Goal: Navigation & Orientation: Find specific page/section

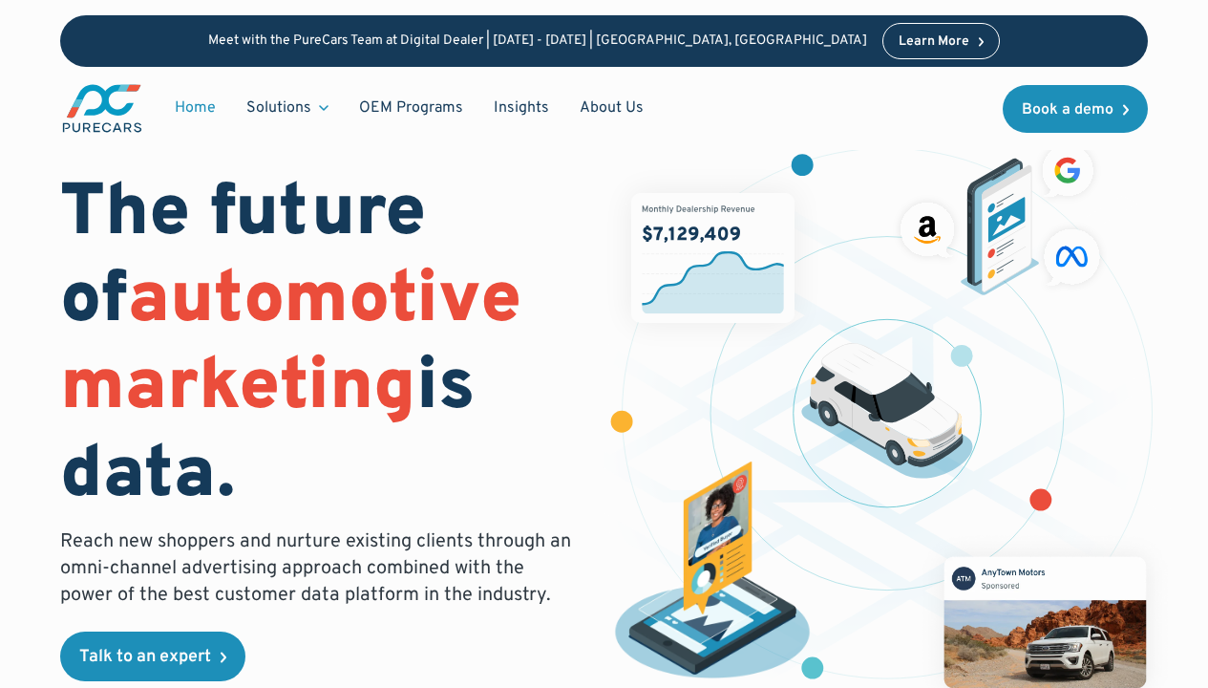
click at [287, 108] on div "Solutions" at bounding box center [278, 107] width 65 height 21
click at [606, 108] on link "About Us" at bounding box center [611, 108] width 95 height 36
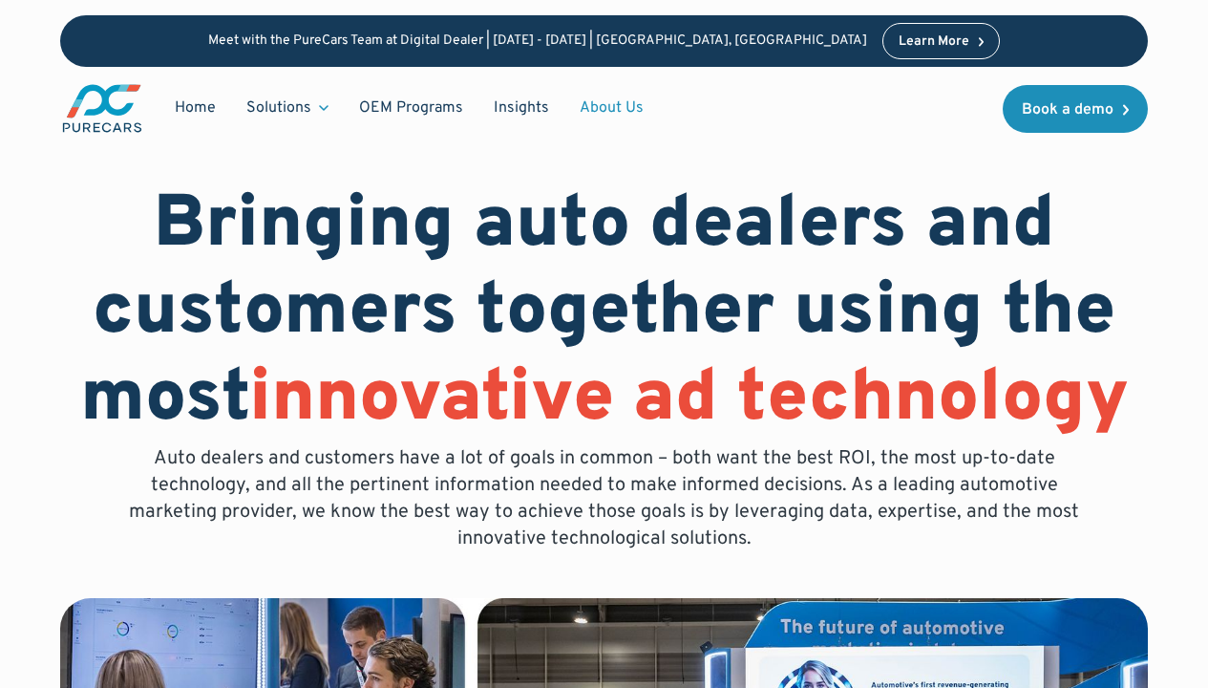
click at [517, 108] on link "Insights" at bounding box center [522, 108] width 86 height 36
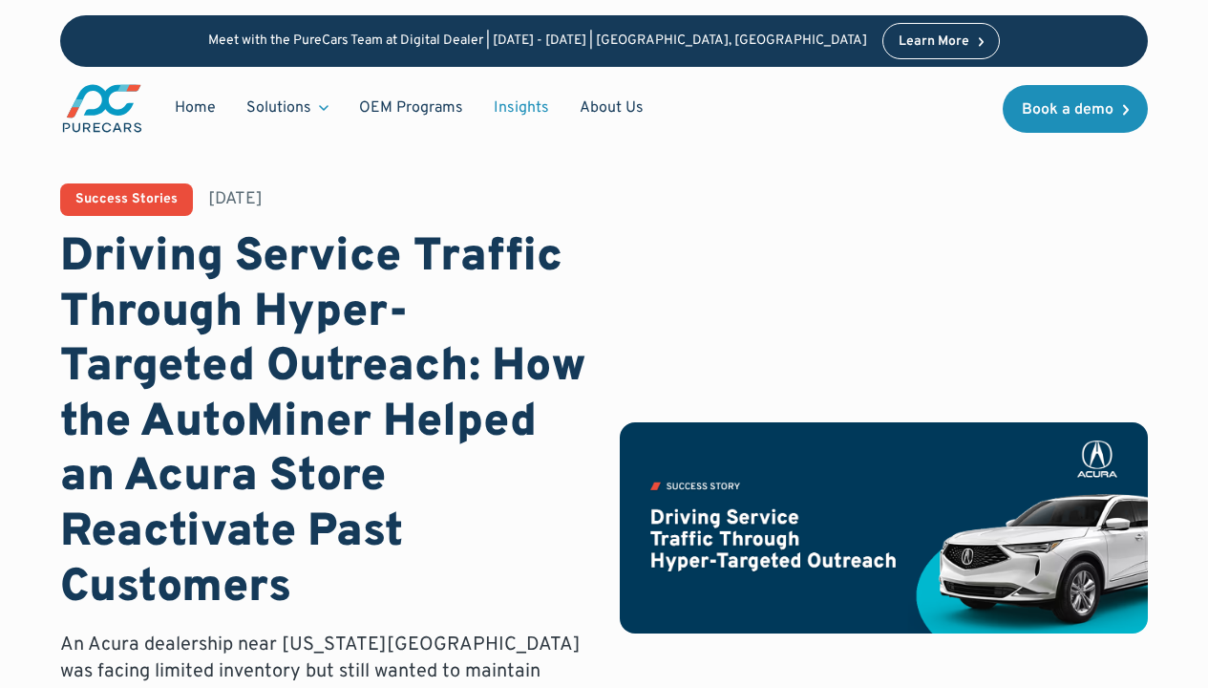
click at [287, 108] on div "Solutions" at bounding box center [278, 107] width 65 height 21
